Goal: Task Accomplishment & Management: Manage account settings

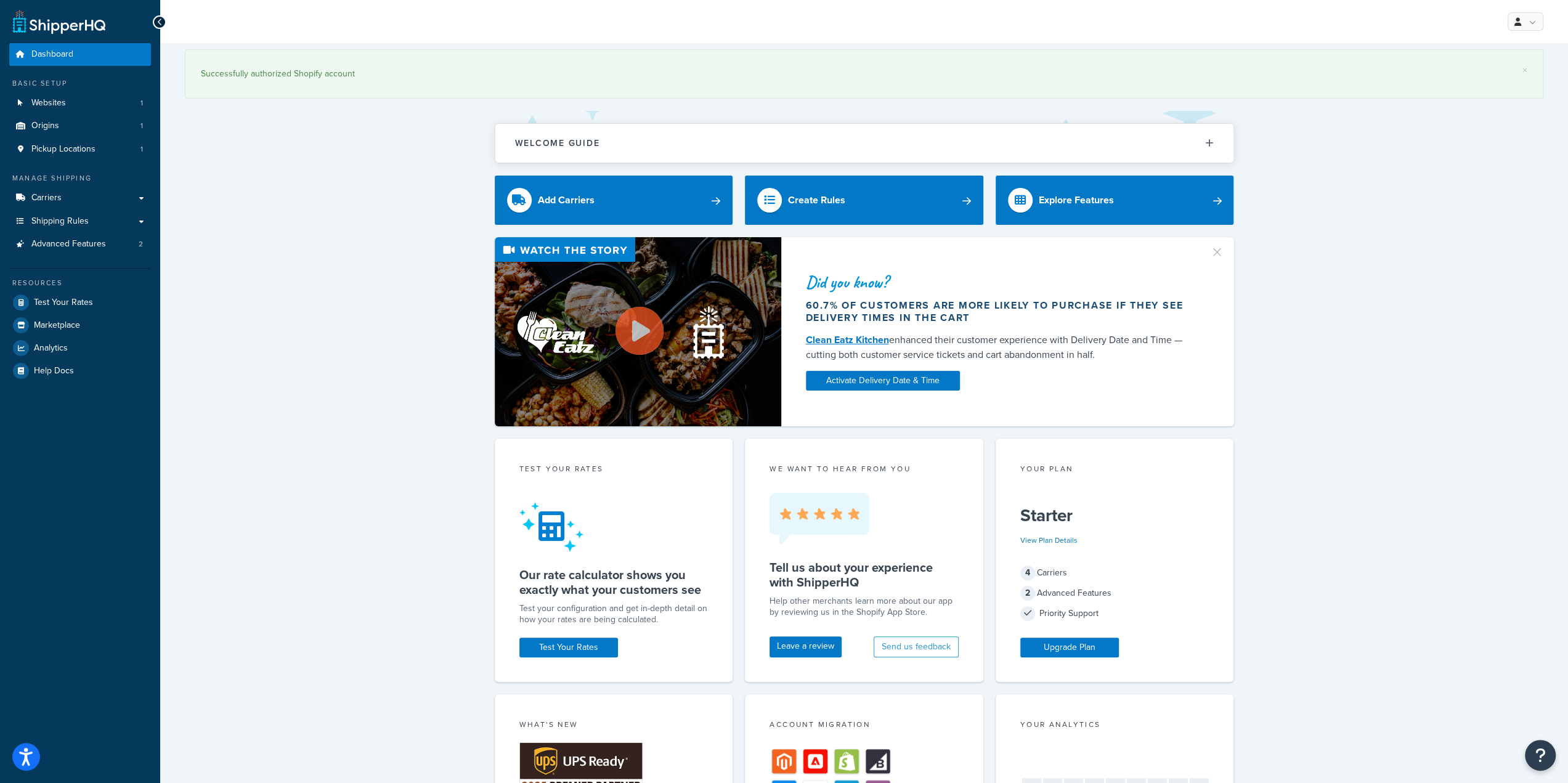
click at [373, 272] on div "Did you know? 60.7% of customers are more likely to purchase if they see delive…" at bounding box center [864, 332] width 1359 height 189
click at [301, 197] on div "× Successfully authorized Shopify account Welcome Guide ShipperHQ: An Overview …" at bounding box center [864, 646] width 1408 height 1206
click at [340, 210] on div "× Successfully authorized Shopify account Welcome Guide ShipperHQ: An Overview …" at bounding box center [864, 646] width 1408 height 1206
click at [334, 359] on div "Did you know? 60.7% of customers are more likely to purchase if they see delive…" at bounding box center [864, 332] width 1359 height 189
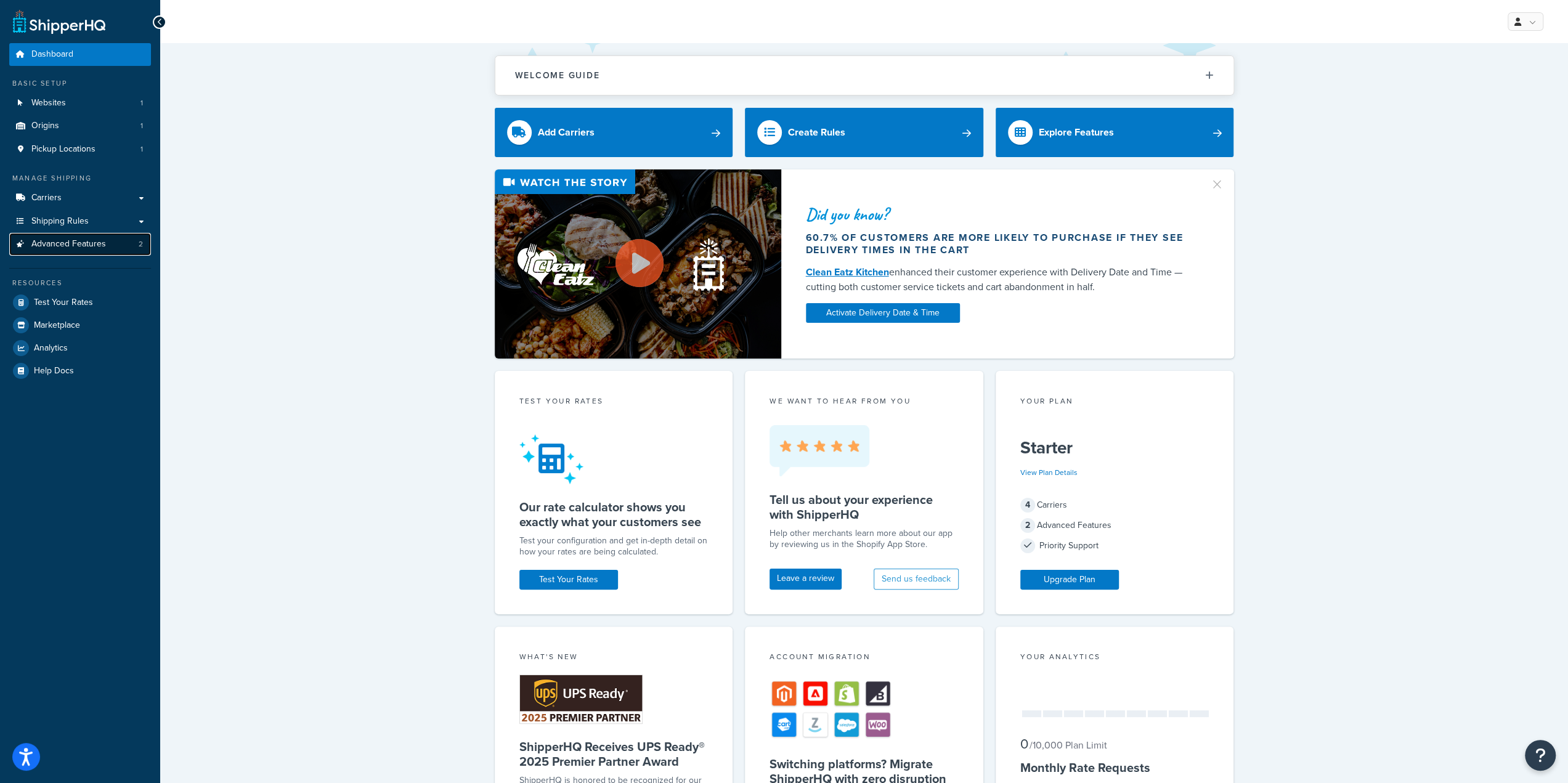
click at [60, 242] on span "Advanced Features" at bounding box center [69, 244] width 75 height 11
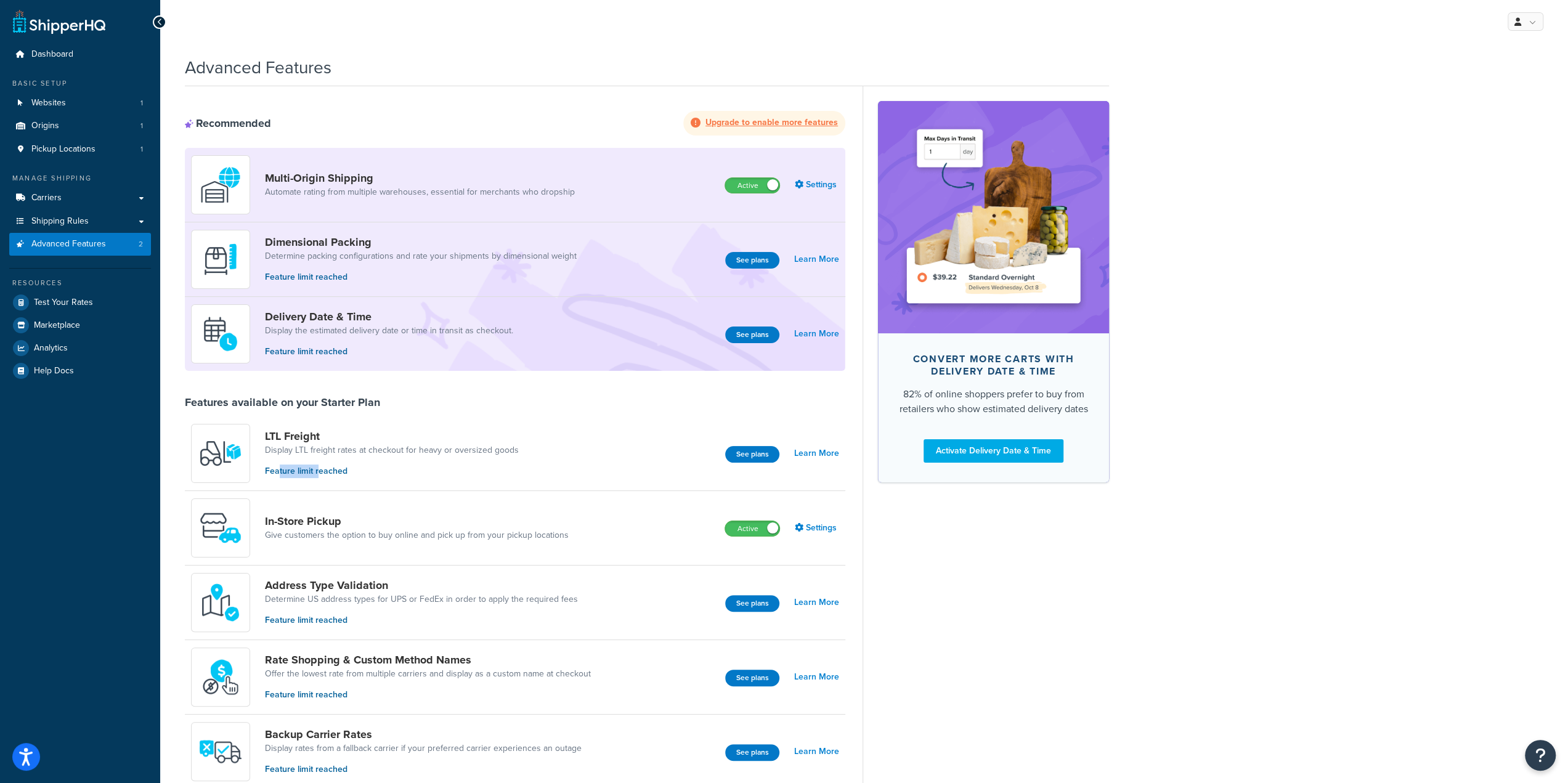
drag, startPoint x: 277, startPoint y: 472, endPoint x: 318, endPoint y: 470, distance: 41.0
click at [318, 470] on p "Feature limit reached" at bounding box center [392, 471] width 254 height 14
click at [1014, 581] on div "Convert more carts with delivery date & time 82% of online shoppers prefer to b…" at bounding box center [986, 711] width 246 height 1251
click at [751, 454] on button "See plans" at bounding box center [752, 455] width 54 height 16
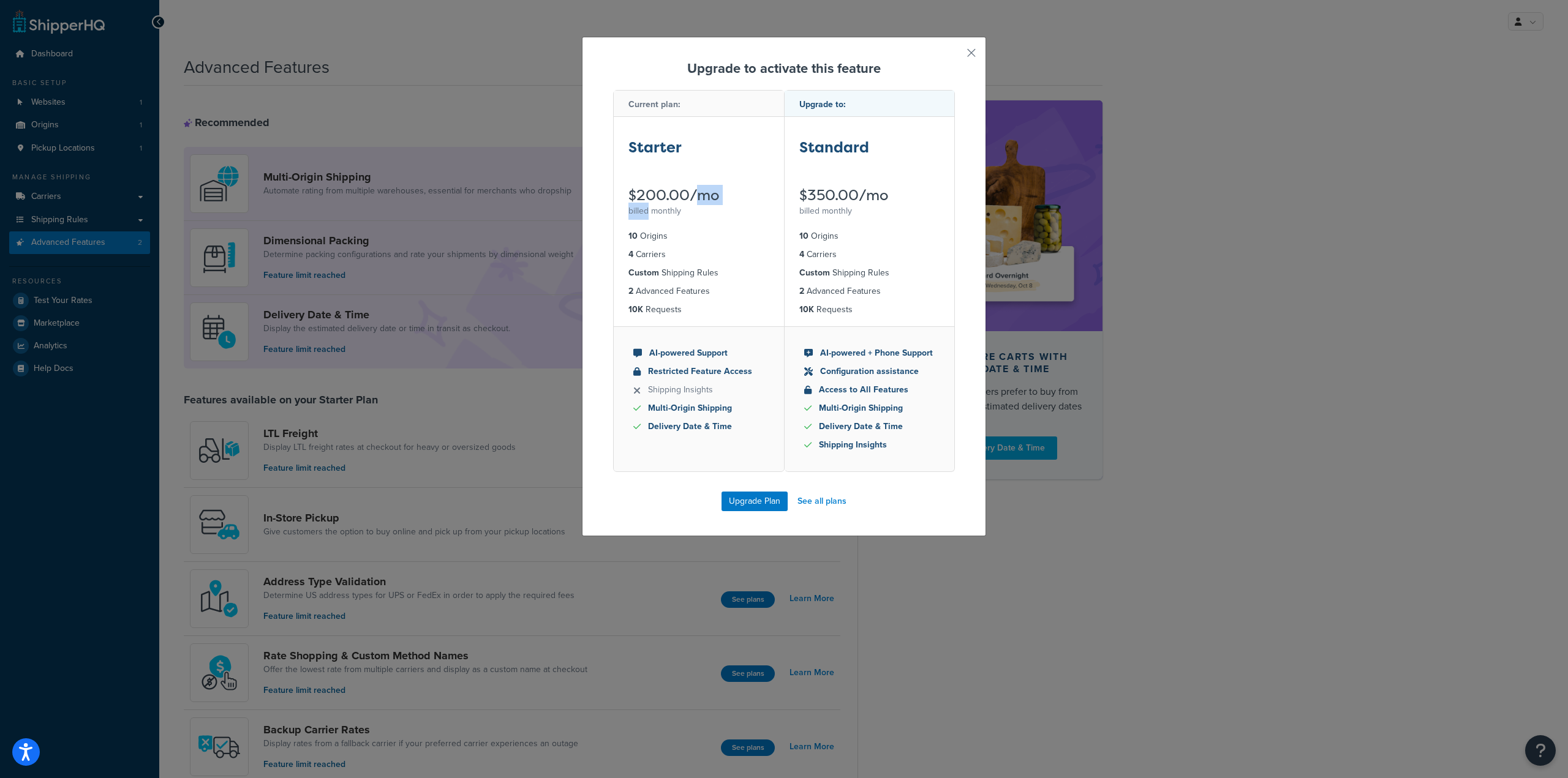
drag, startPoint x: 641, startPoint y: 202, endPoint x: 689, endPoint y: 196, distance: 48.4
click at [689, 196] on div "Starter $200.00/mo billed monthly" at bounding box center [698, 168] width 171 height 103
click at [965, 60] on div "Upgrade to activate this feature Current plan: Starter $200.00/mo billed monthl…" at bounding box center [784, 286] width 404 height 499
click at [955, 56] on button "button" at bounding box center [953, 57] width 3 height 3
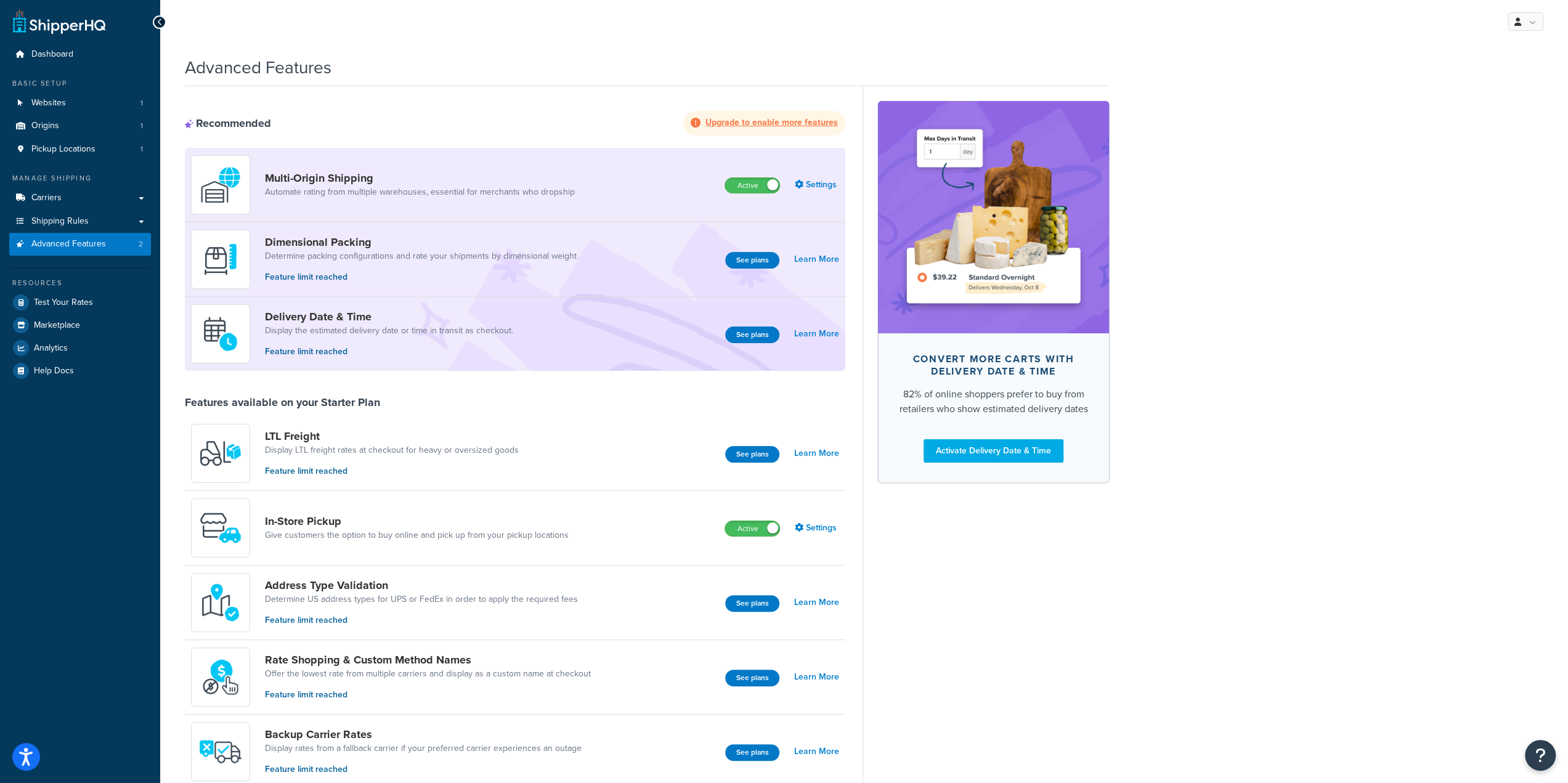
click at [881, 57] on div "Advanced Features" at bounding box center [647, 64] width 925 height 30
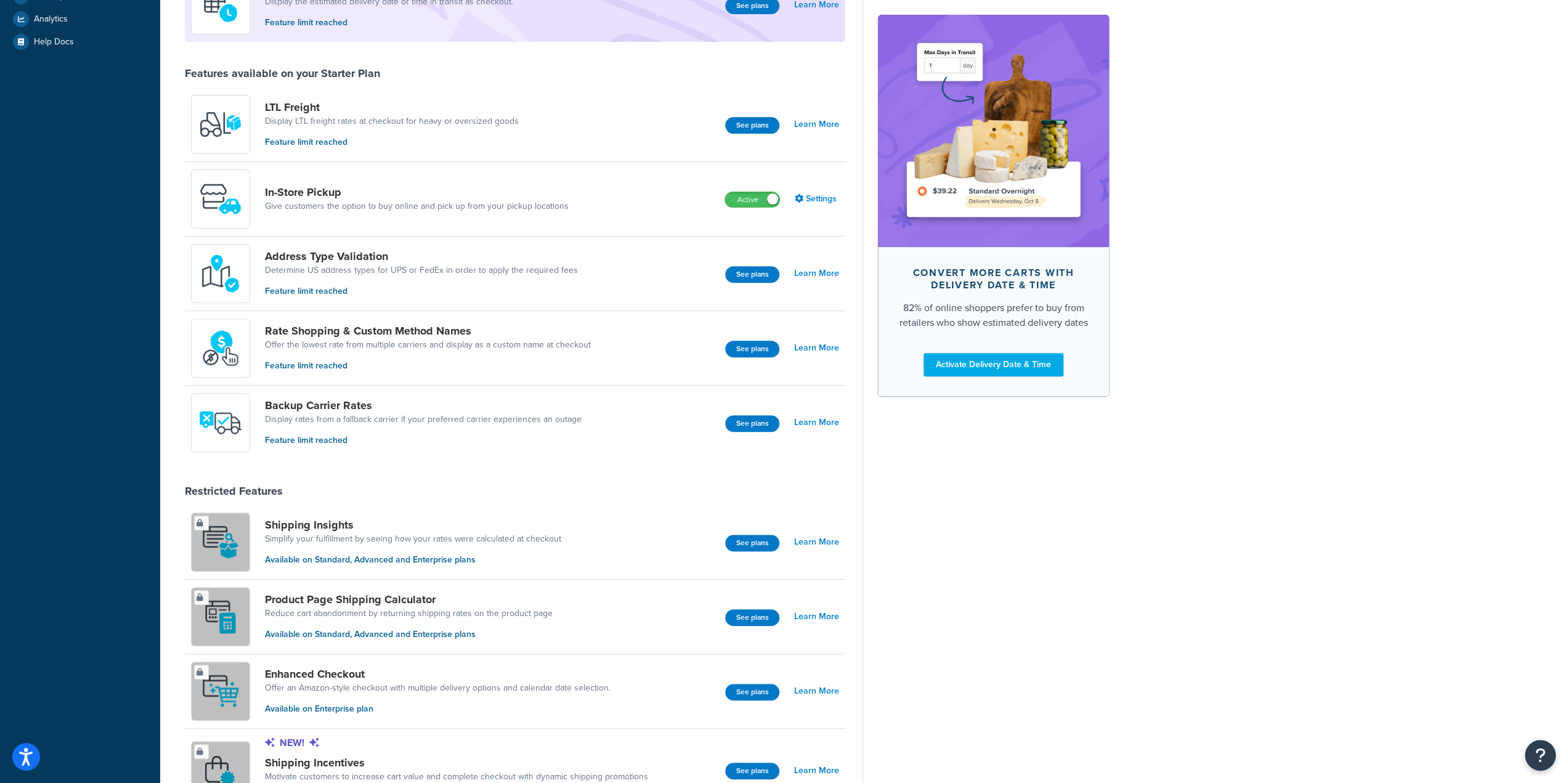
scroll to position [431, 0]
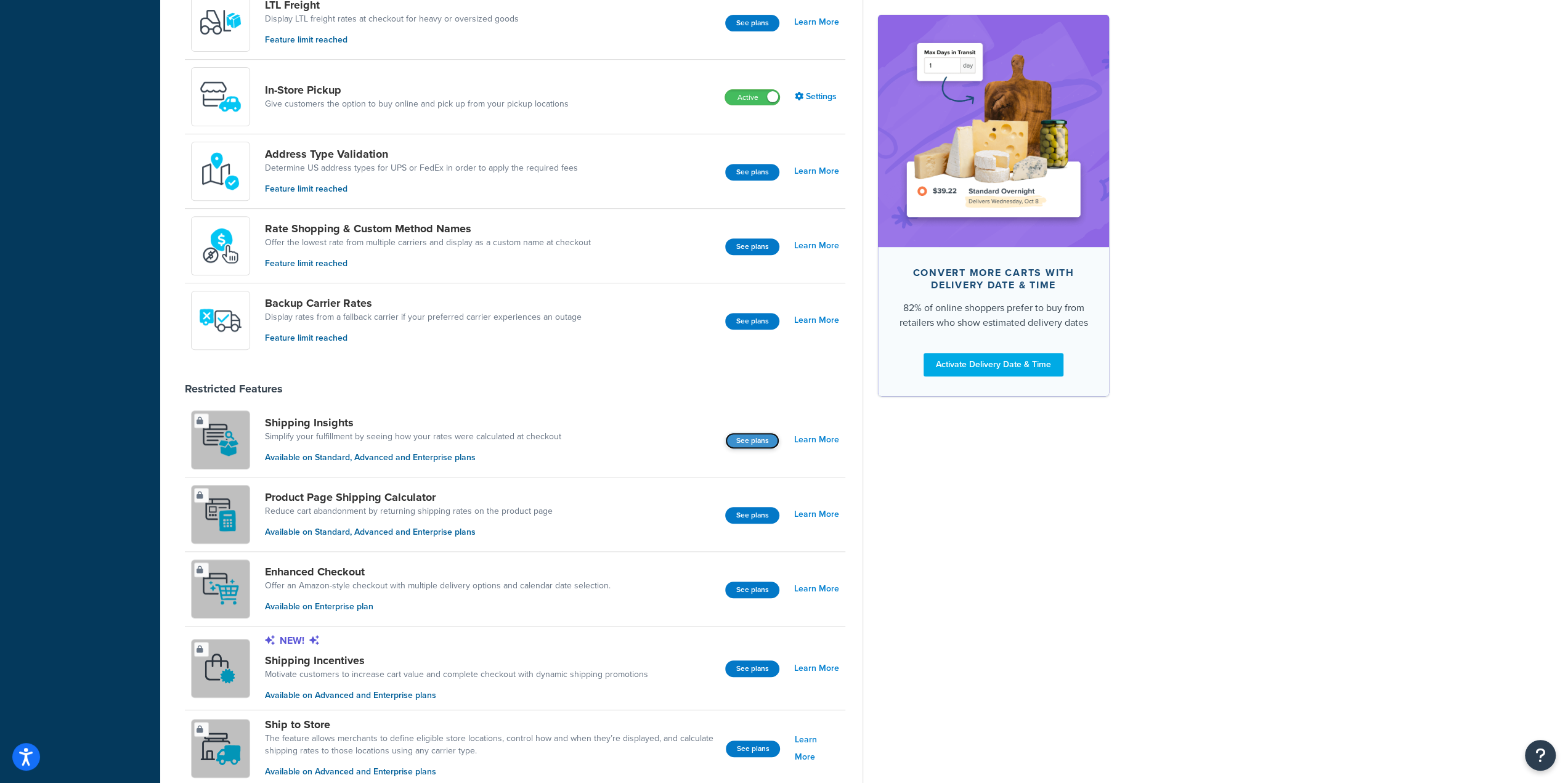
click at [754, 441] on button "See plans" at bounding box center [752, 441] width 54 height 16
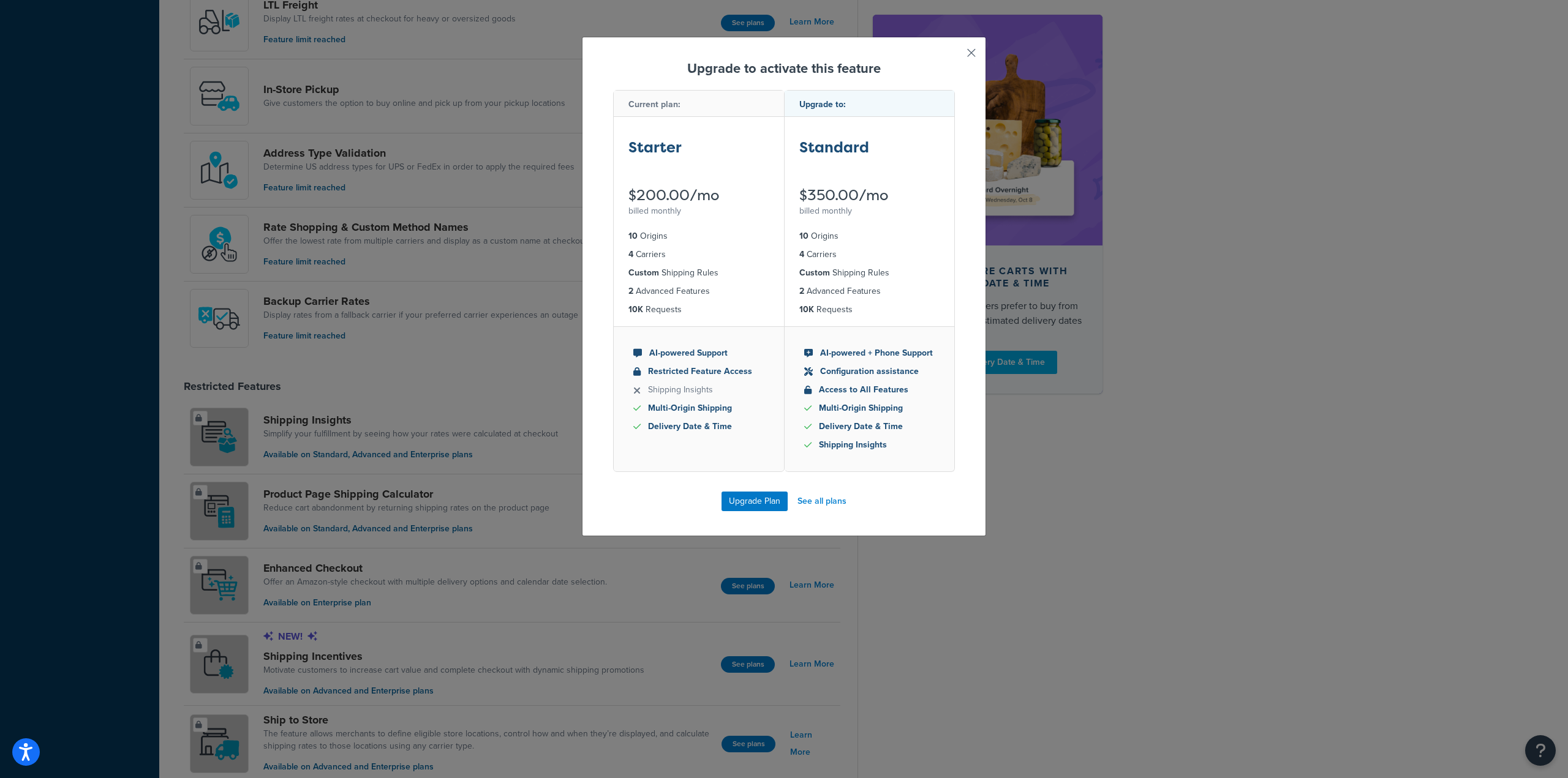
click at [955, 56] on button "button" at bounding box center [953, 57] width 3 height 3
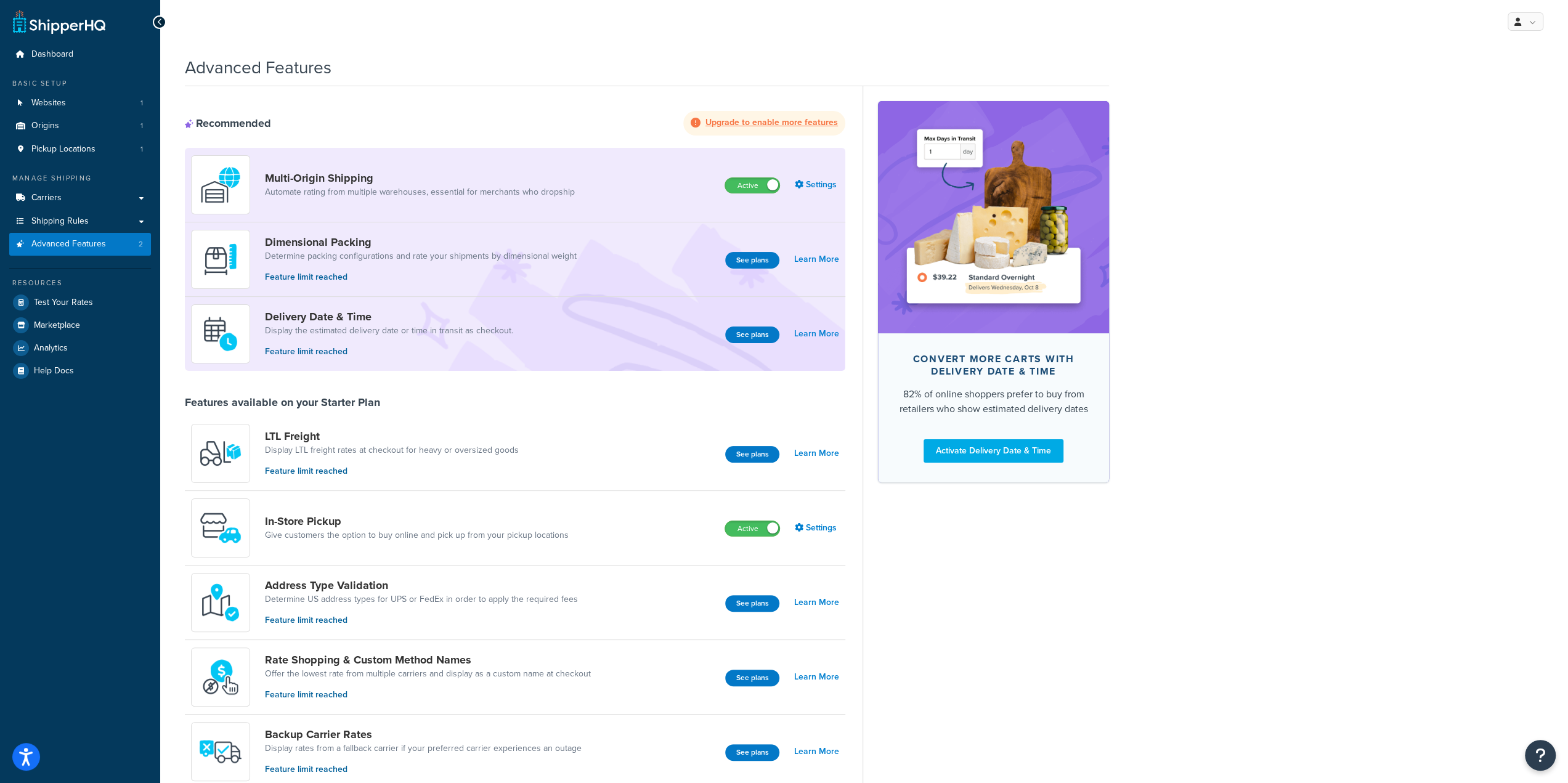
click at [517, 103] on div "Recommended Upgrade to enable more features Multi-Origin Shipping Automate rati…" at bounding box center [515, 711] width 660 height 1251
click at [145, 219] on link "Shipping Rules" at bounding box center [80, 221] width 142 height 23
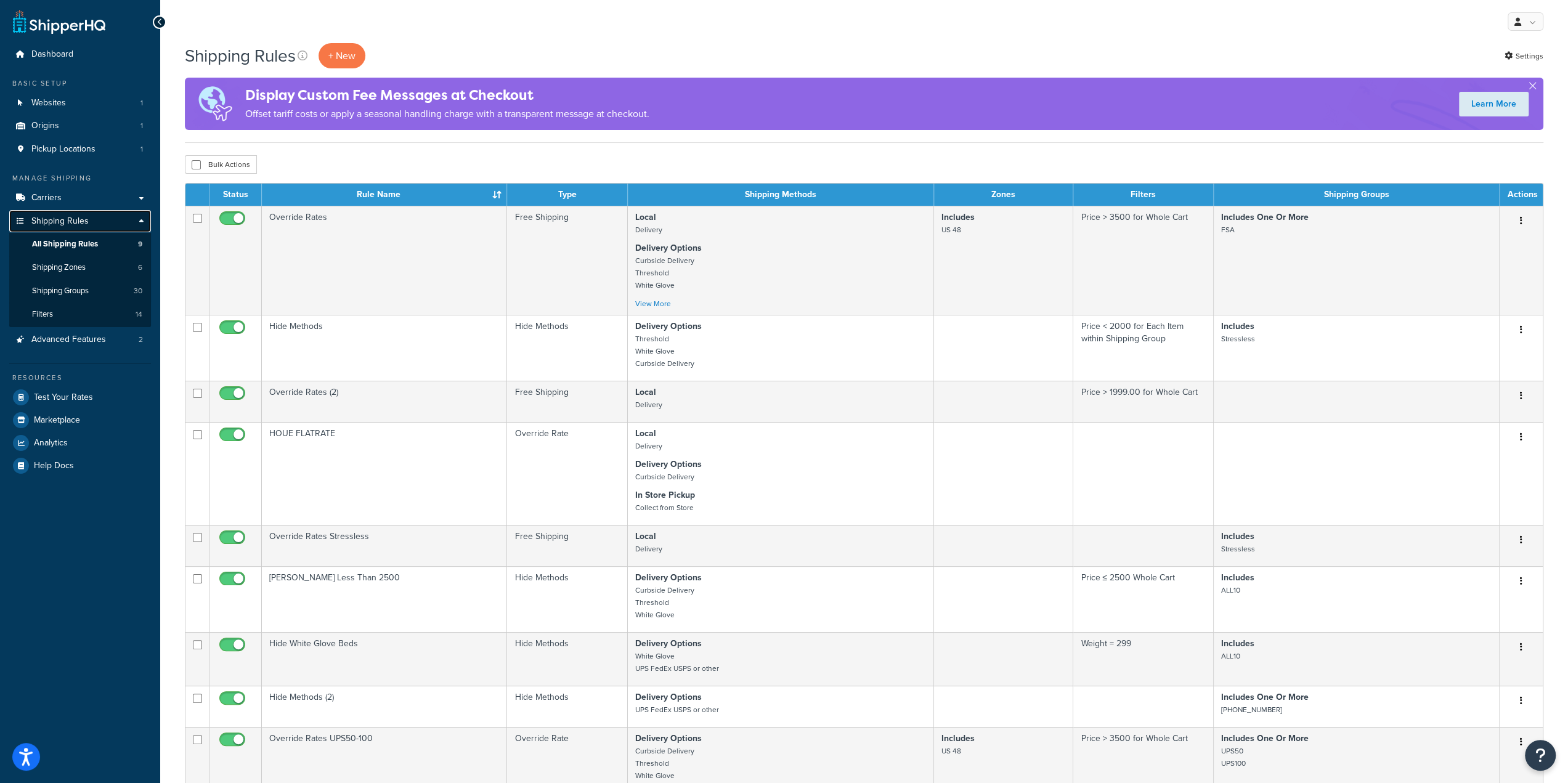
click at [142, 220] on link "Shipping Rules" at bounding box center [80, 221] width 142 height 23
click at [63, 337] on span "Advanced Features" at bounding box center [69, 339] width 75 height 11
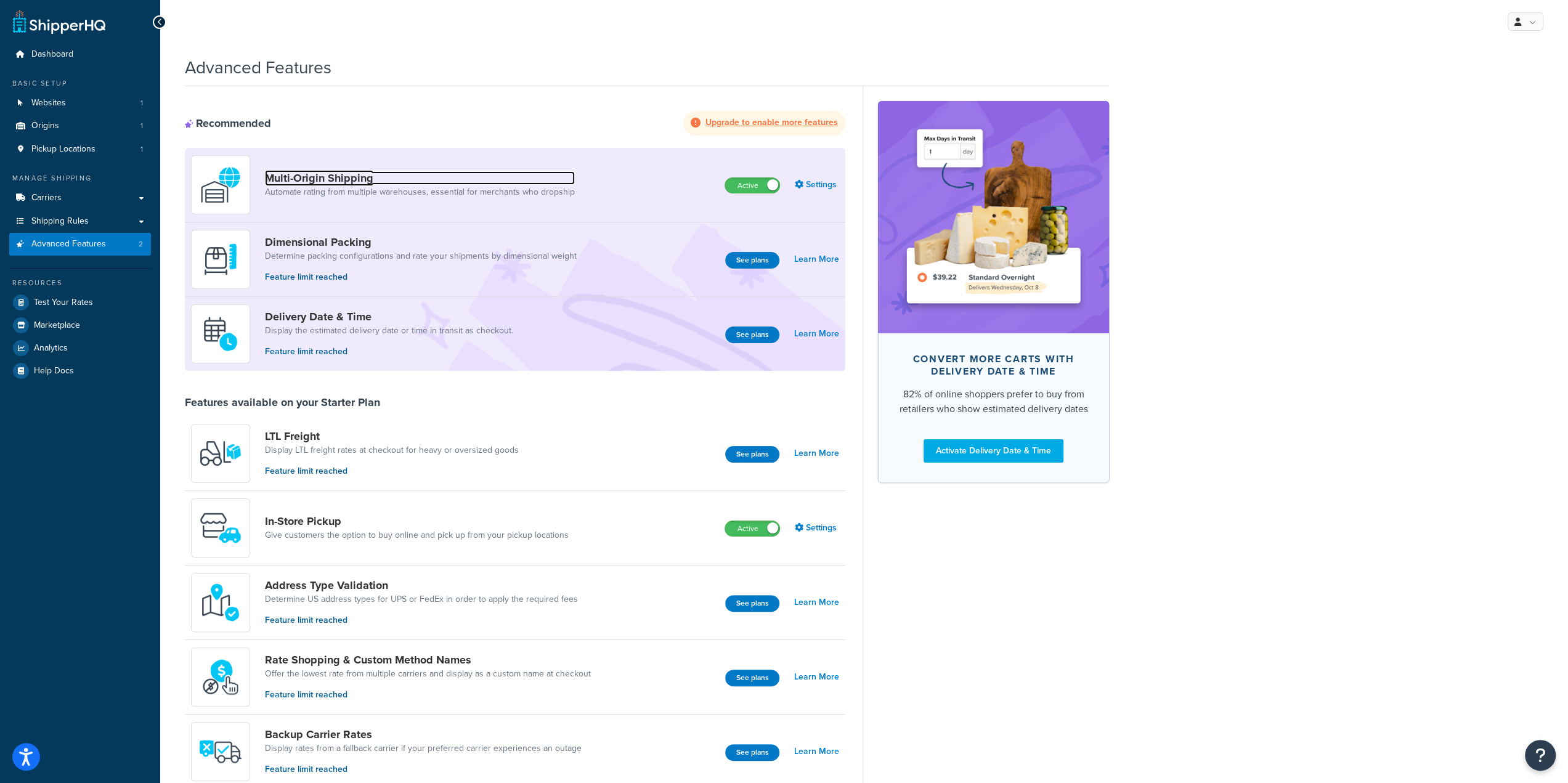
click at [316, 179] on link "Multi-Origin Shipping" at bounding box center [420, 178] width 310 height 14
click at [336, 167] on div "Multi-Origin Shipping Automate rating from multiple warehouses, essential for m…" at bounding box center [388, 185] width 394 height 59
click at [332, 172] on link "Multi-Origin Shipping" at bounding box center [420, 178] width 310 height 14
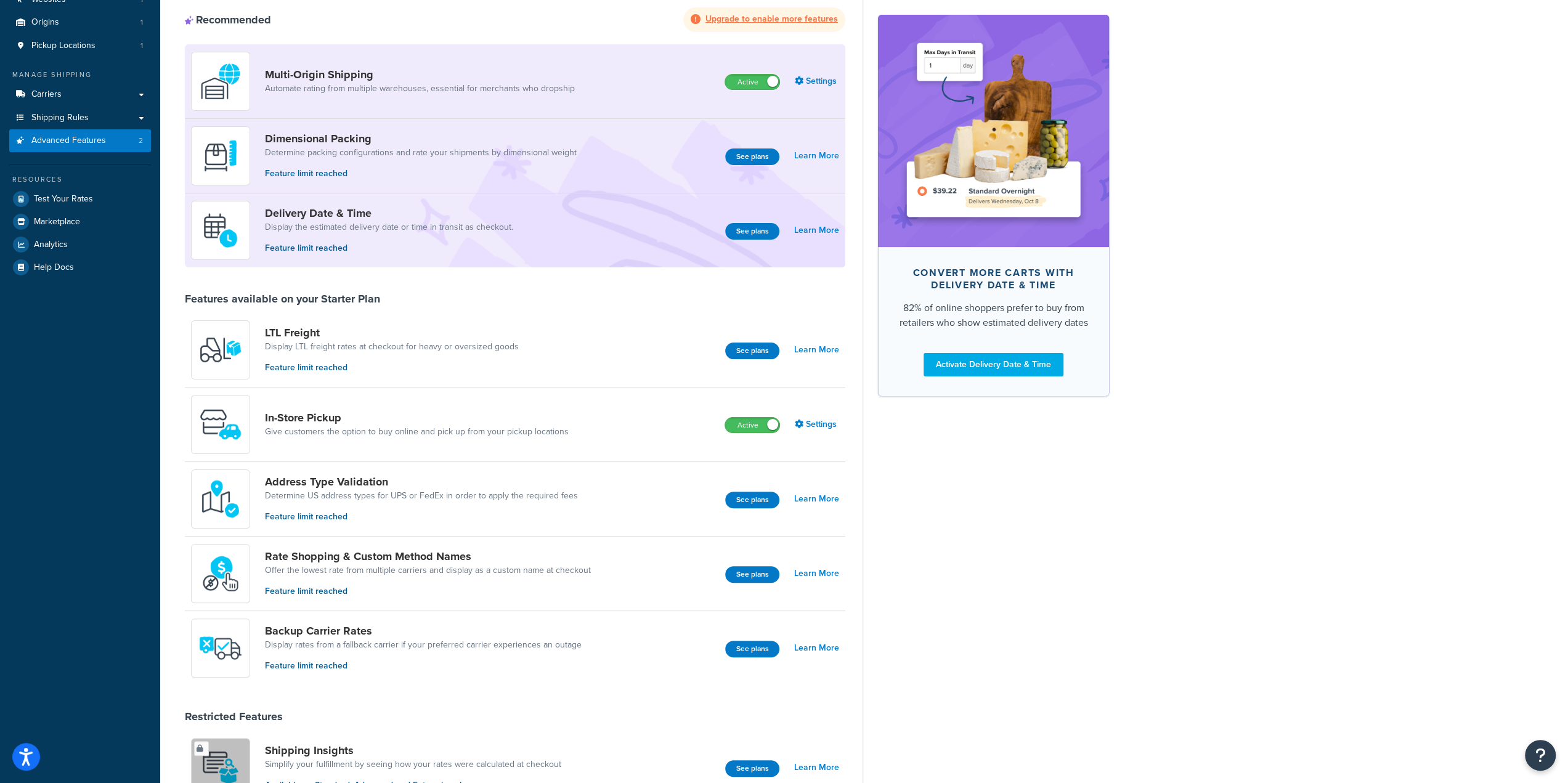
scroll to position [124, 0]
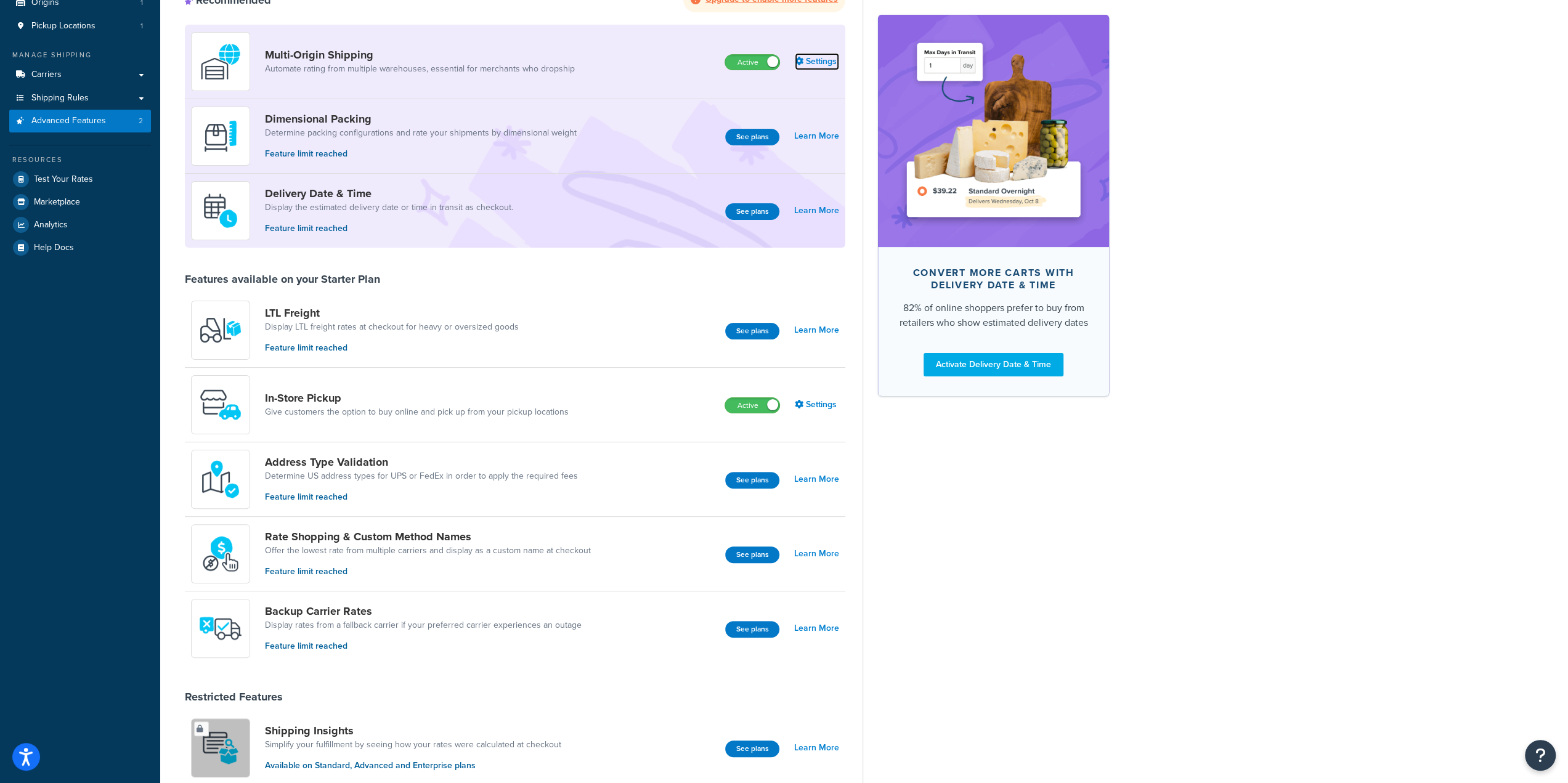
click at [821, 59] on link "Settings" at bounding box center [817, 61] width 45 height 17
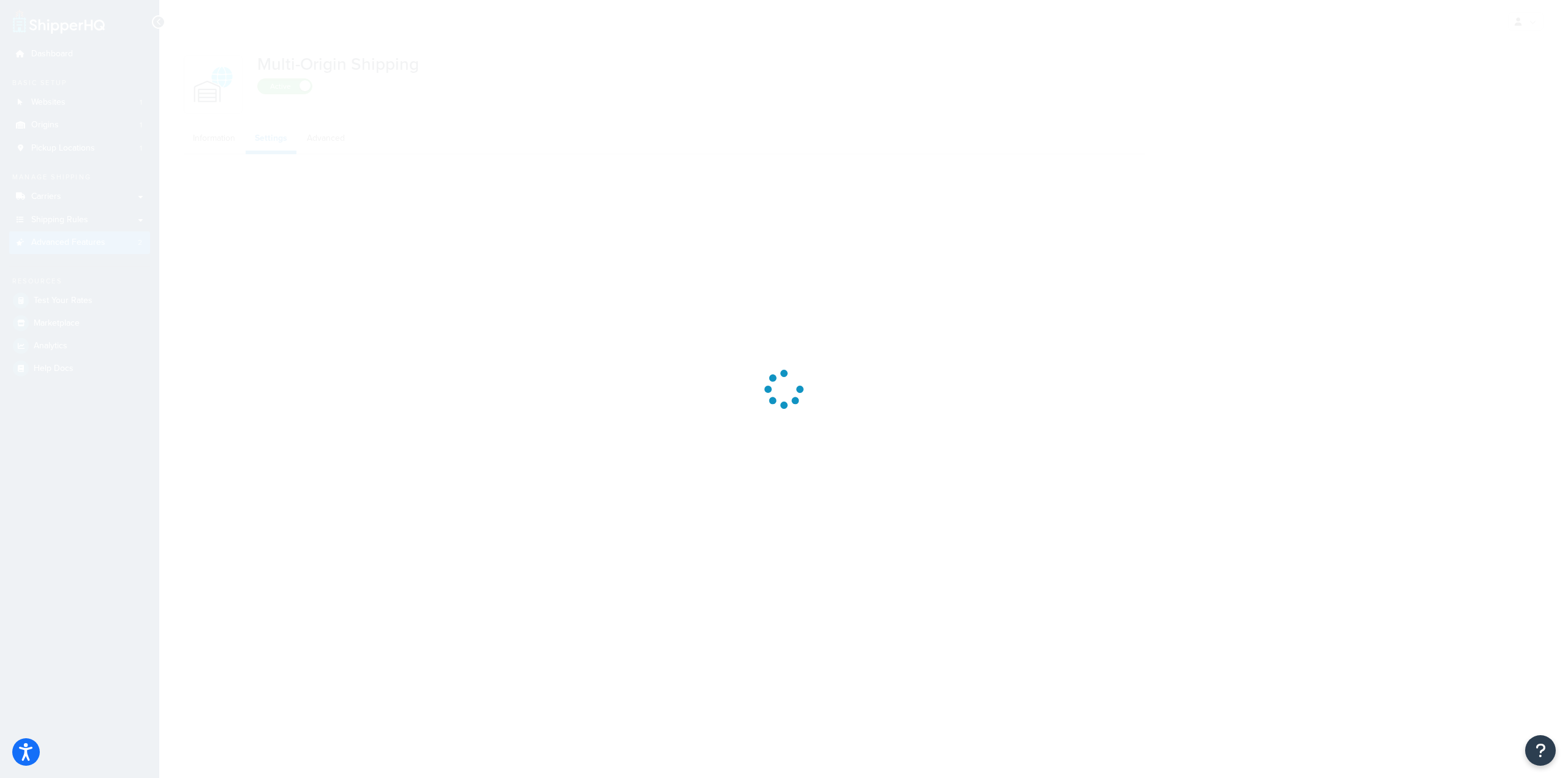
select select "false"
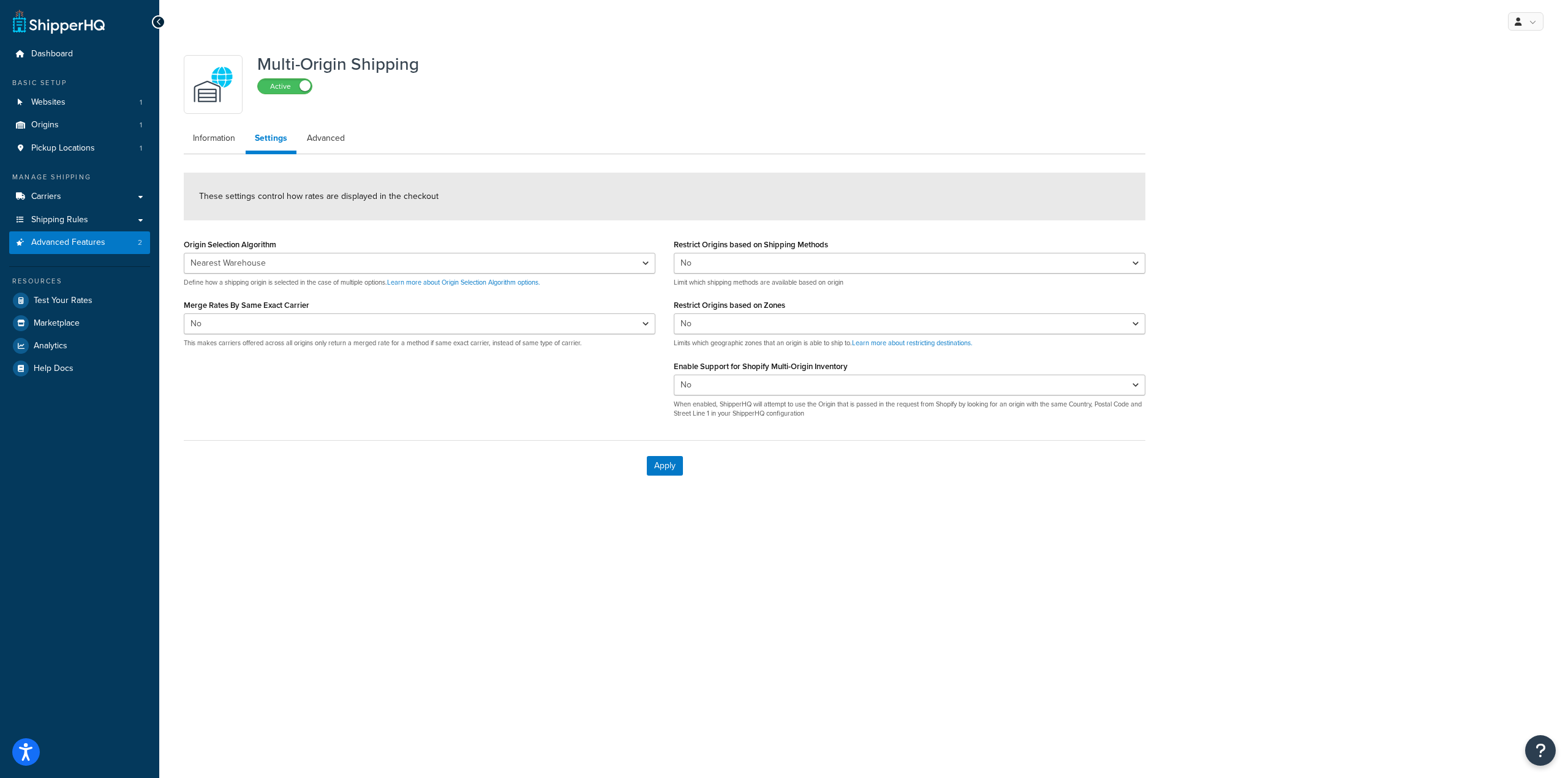
click at [259, 455] on div "Apply" at bounding box center [664, 465] width 962 height 51
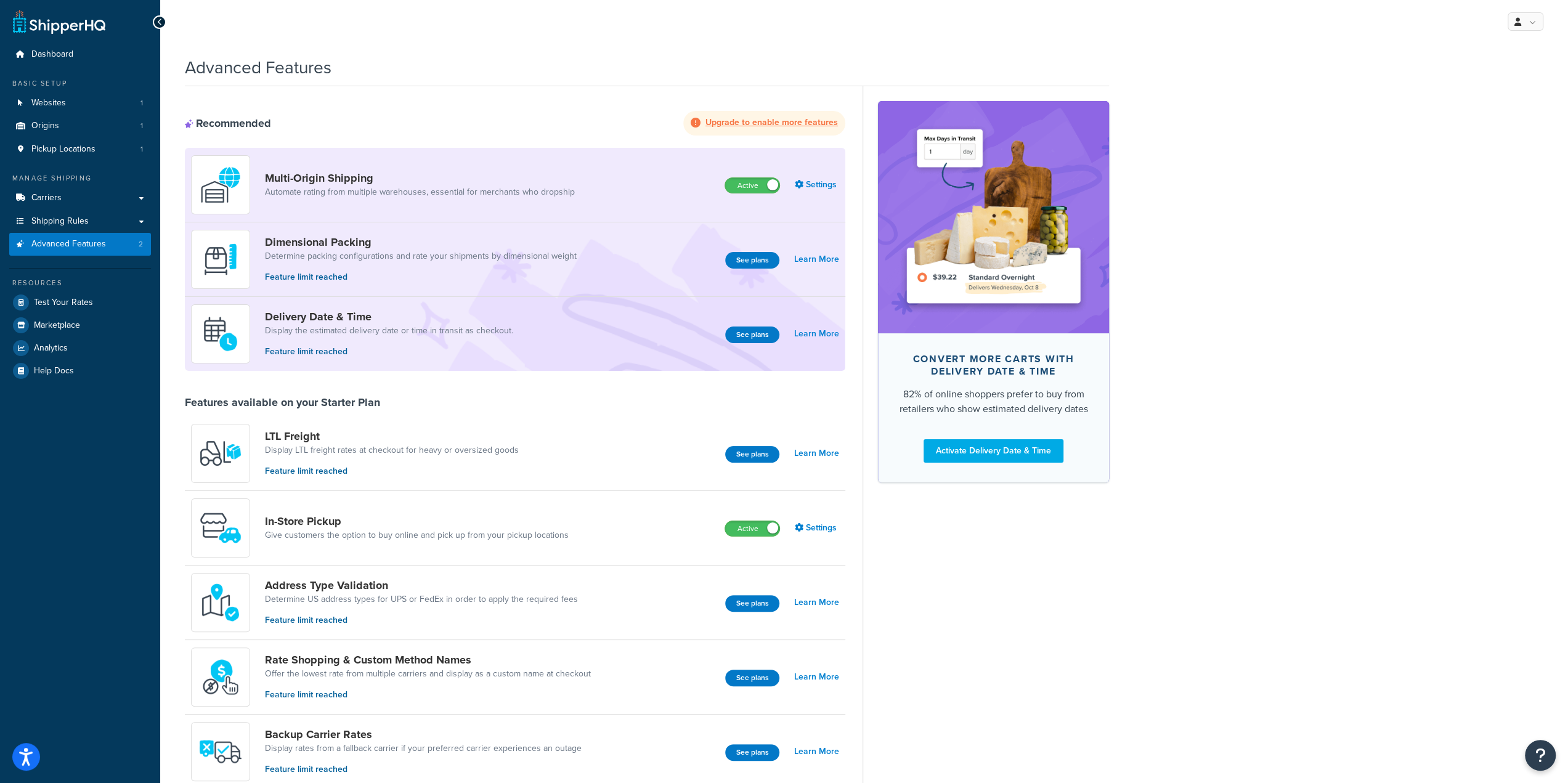
click at [1140, 669] on div "Advanced Features Recommended Upgrade to enable more features Multi-Origin Ship…" at bounding box center [864, 708] width 1408 height 1318
click at [967, 603] on div "Convert more carts with delivery date & time 82% of online shoppers prefer to b…" at bounding box center [986, 711] width 246 height 1251
